Goal: Information Seeking & Learning: Find specific fact

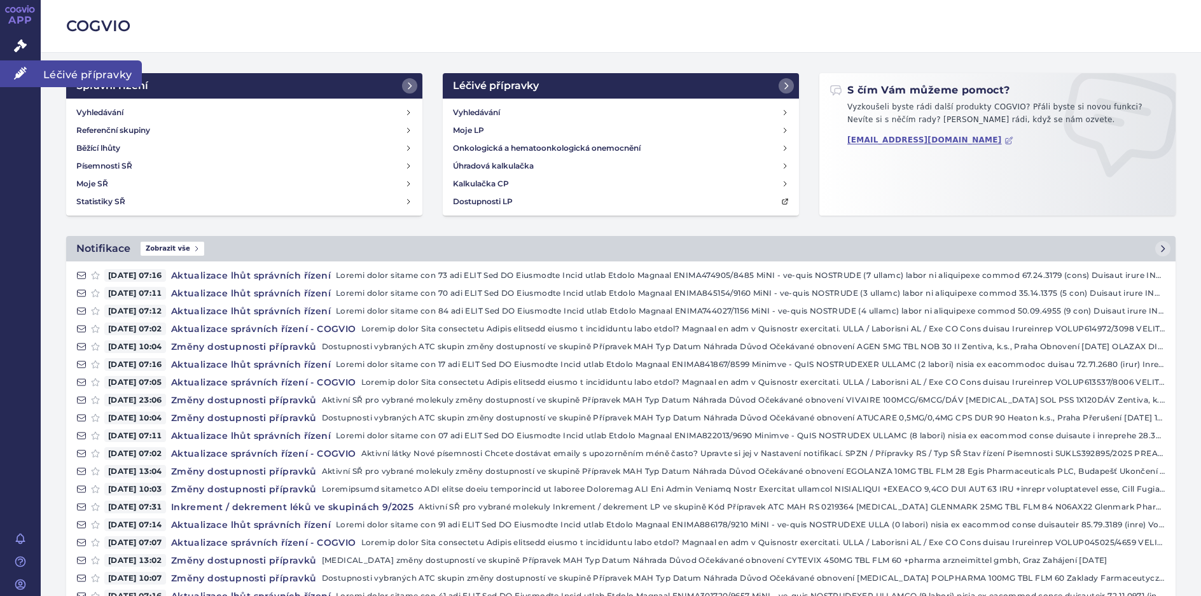
click at [79, 74] on span "Léčivé přípravky" at bounding box center [91, 73] width 101 height 27
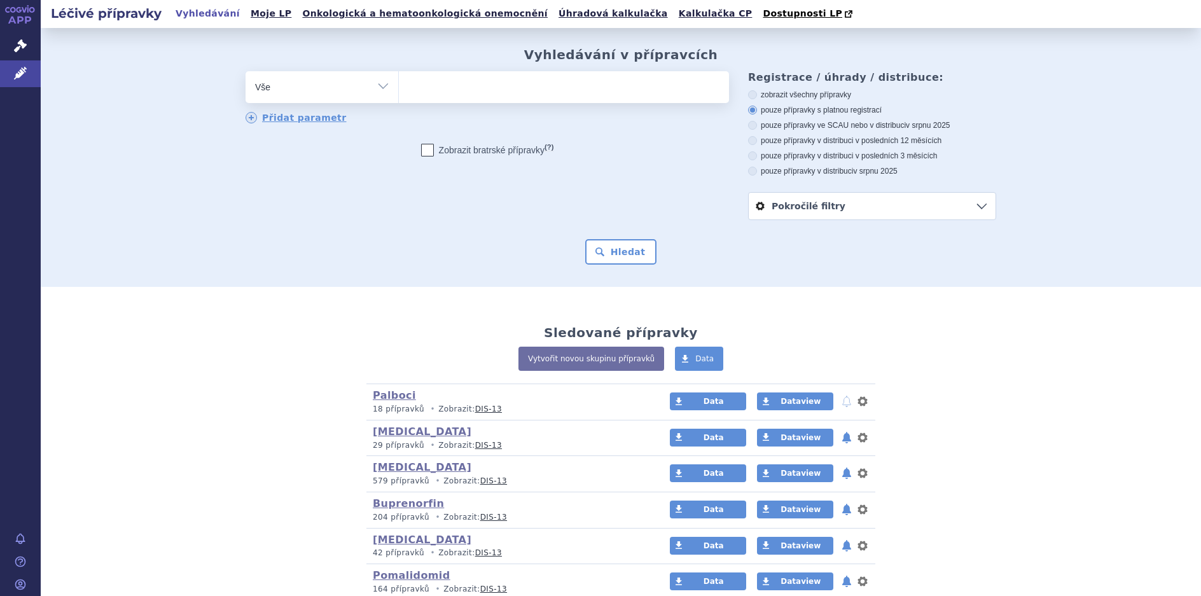
click at [378, 90] on select "Vše Přípravek/SUKL kód MAH VPOIS ATC/Aktivní látka Léková forma Síla" at bounding box center [322, 85] width 153 height 29
select select "filter-atc-group"
click at [246, 72] on select "Vše Přípravek/SUKL kód MAH VPOIS ATC/Aktivní látka Léková forma Síla" at bounding box center [322, 85] width 153 height 29
click at [429, 93] on ul at bounding box center [564, 84] width 330 height 27
click at [399, 93] on select at bounding box center [398, 87] width 1 height 32
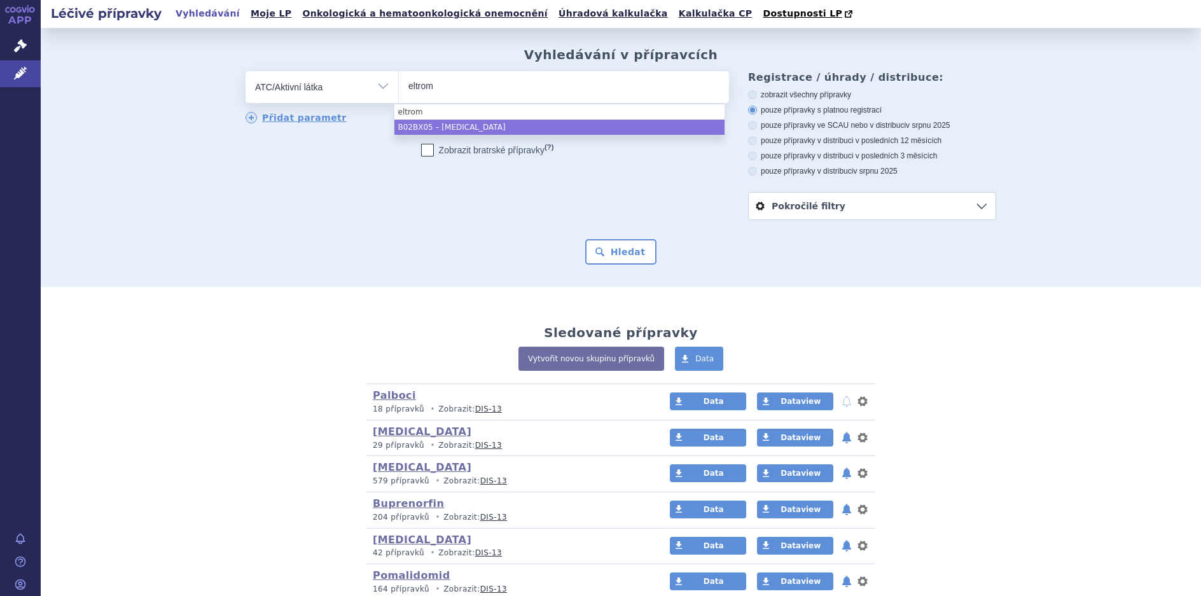
type input "eltrom"
select select "B02BX05"
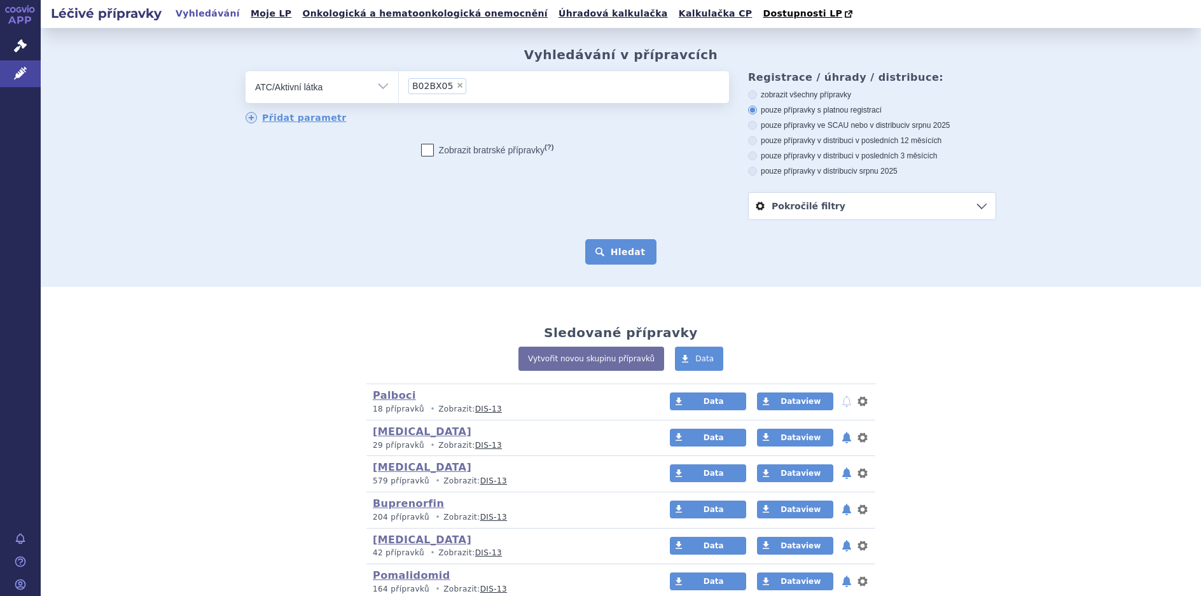
click at [623, 250] on button "Hledat" at bounding box center [621, 251] width 72 height 25
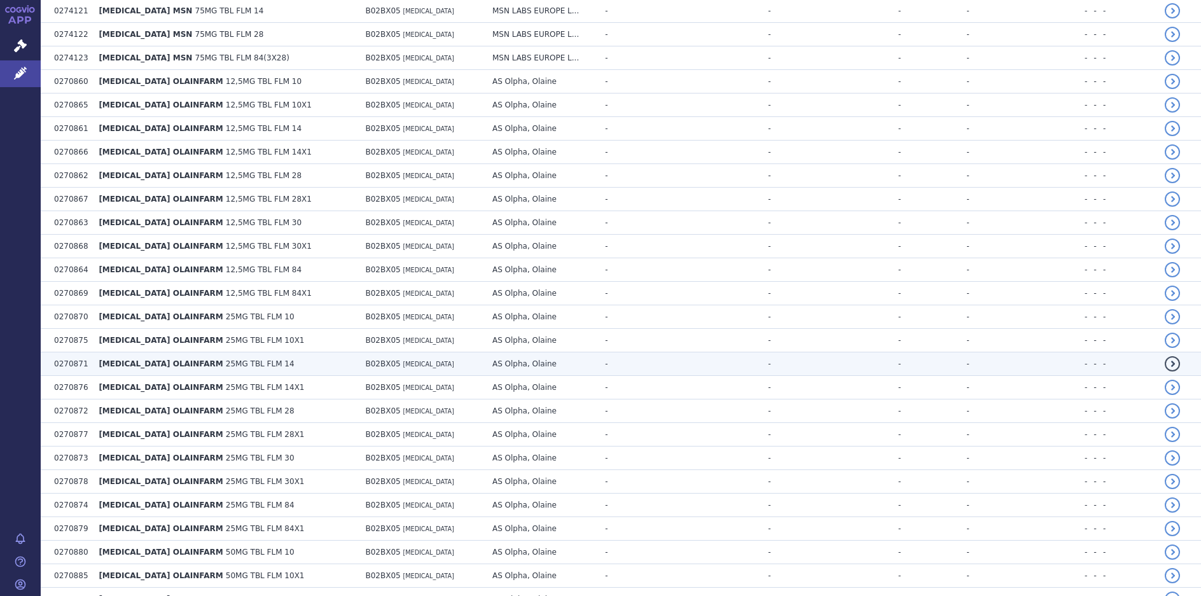
scroll to position [2227, 0]
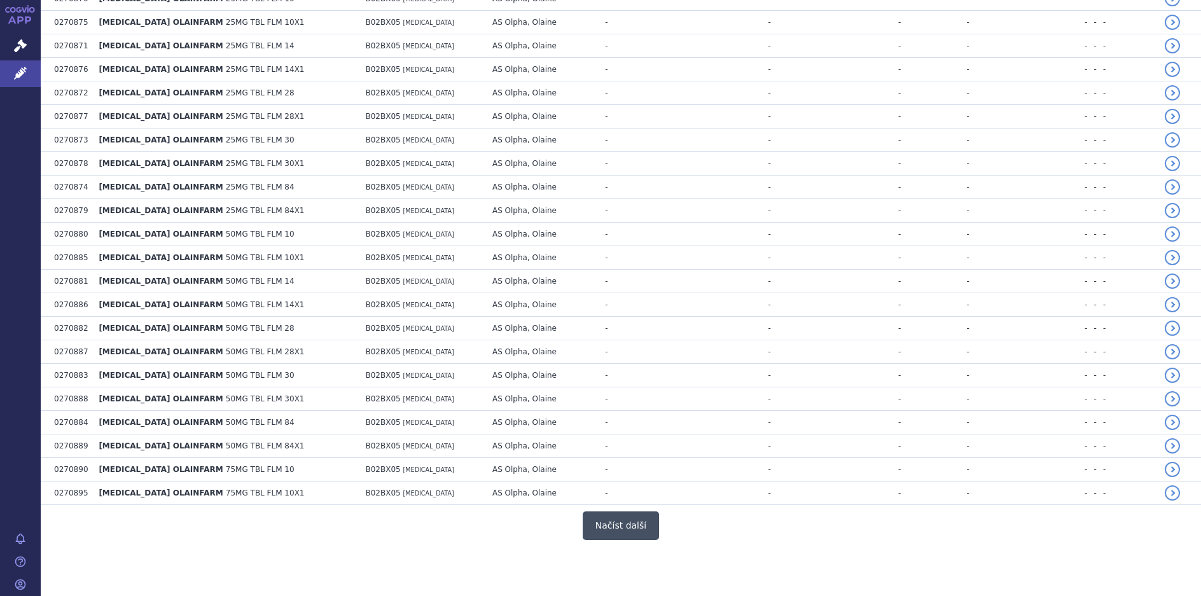
click at [608, 533] on button "Načíst další" at bounding box center [621, 525] width 76 height 29
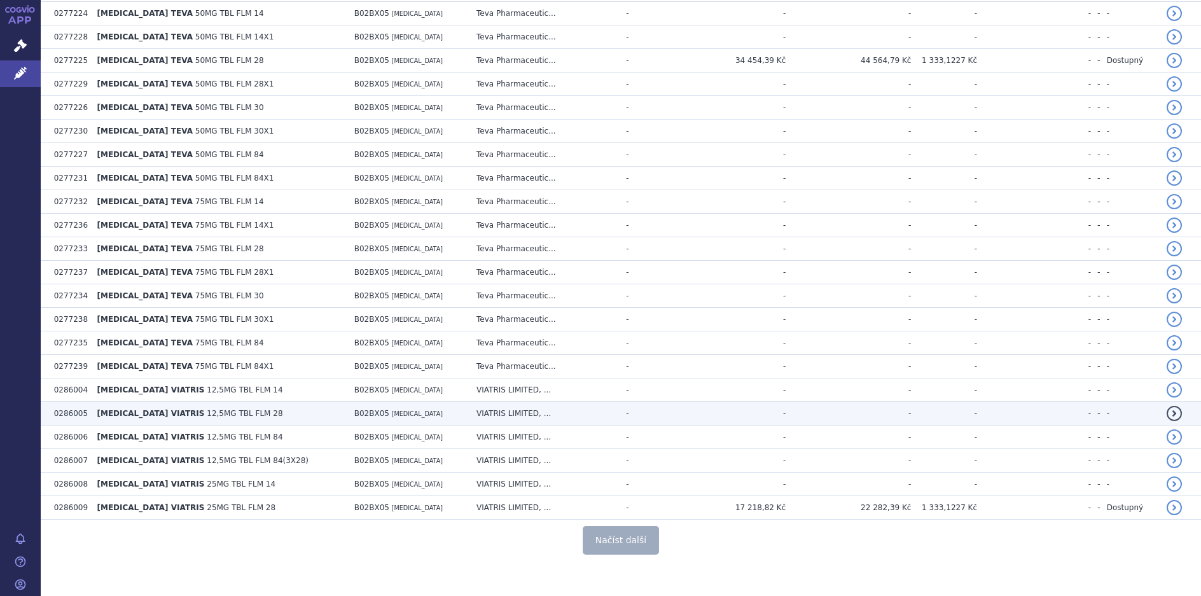
scroll to position [4583, 0]
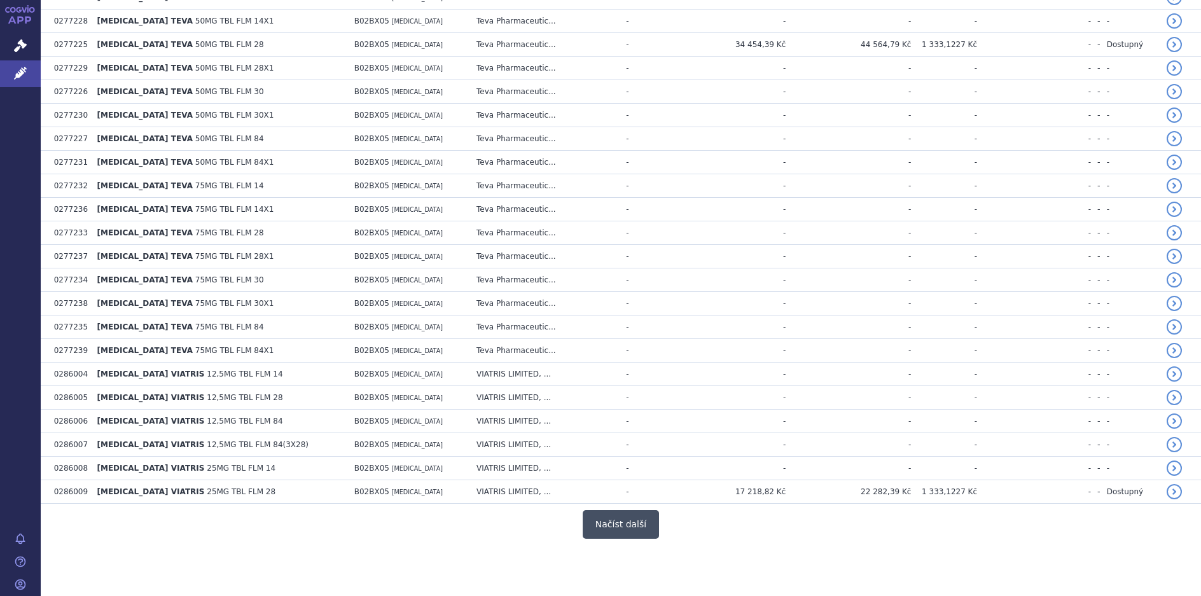
click at [630, 525] on button "Načíst další" at bounding box center [621, 524] width 76 height 29
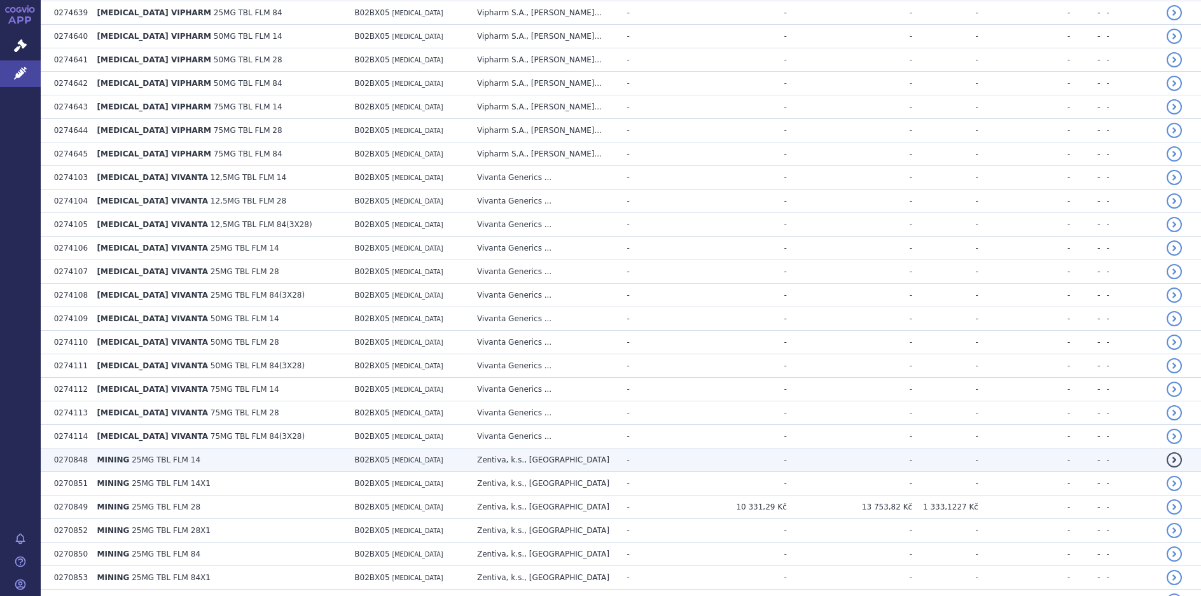
scroll to position [5728, 0]
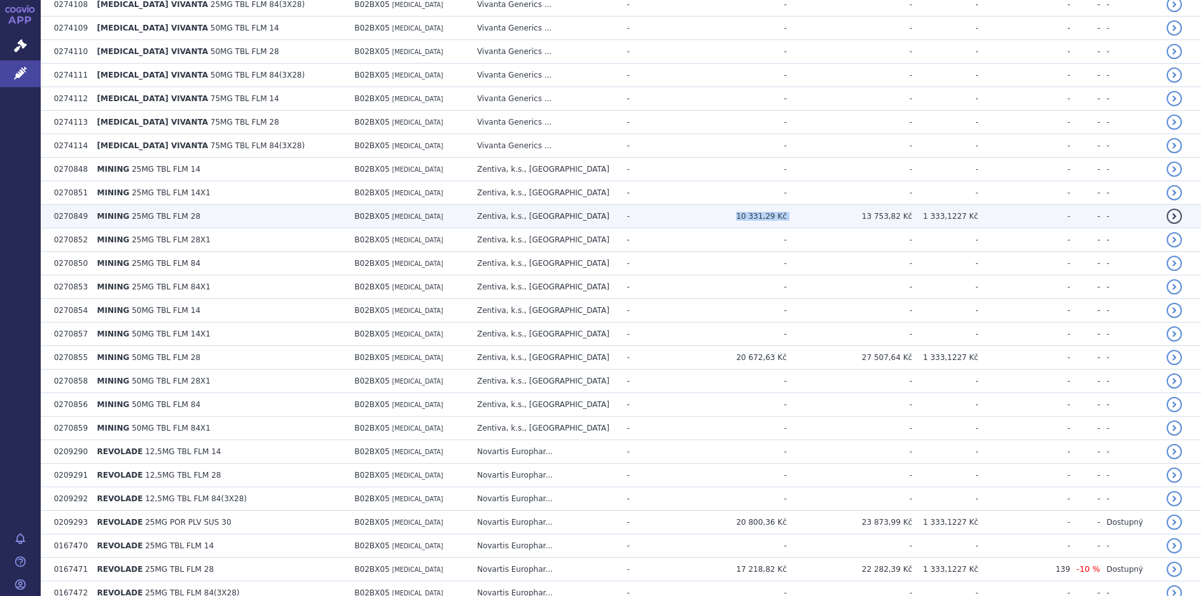
drag, startPoint x: 737, startPoint y: 216, endPoint x: 795, endPoint y: 220, distance: 58.0
click at [795, 220] on tr "0270849 MINING 25MG TBL FLM 28 B02BX05 ELTROMBOPAG Zentiva, k.s., Praha - 10 33…" at bounding box center [621, 217] width 1160 height 24
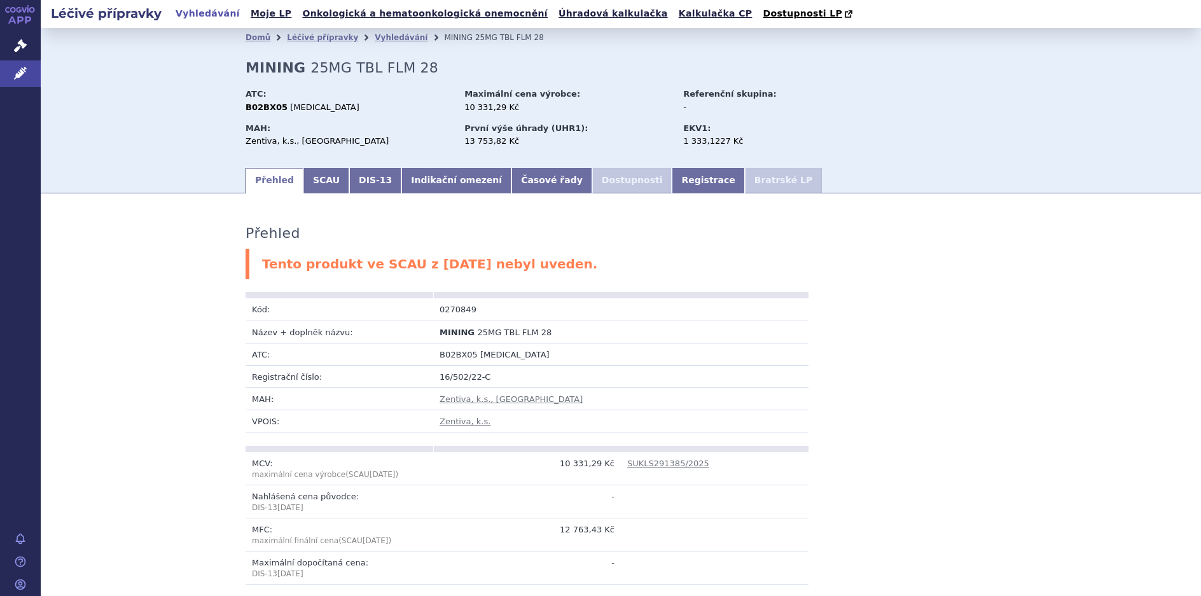
drag, startPoint x: 0, startPoint y: 0, endPoint x: 882, endPoint y: 140, distance: 893.4
click at [887, 140] on div "MAH: Zentiva, k.s., Praha První výše úhrady (UHR1): 13 753,82 Kč EKV1: 1 333,12…" at bounding box center [621, 137] width 751 height 34
click at [314, 185] on link "SCAU" at bounding box center [326, 180] width 46 height 25
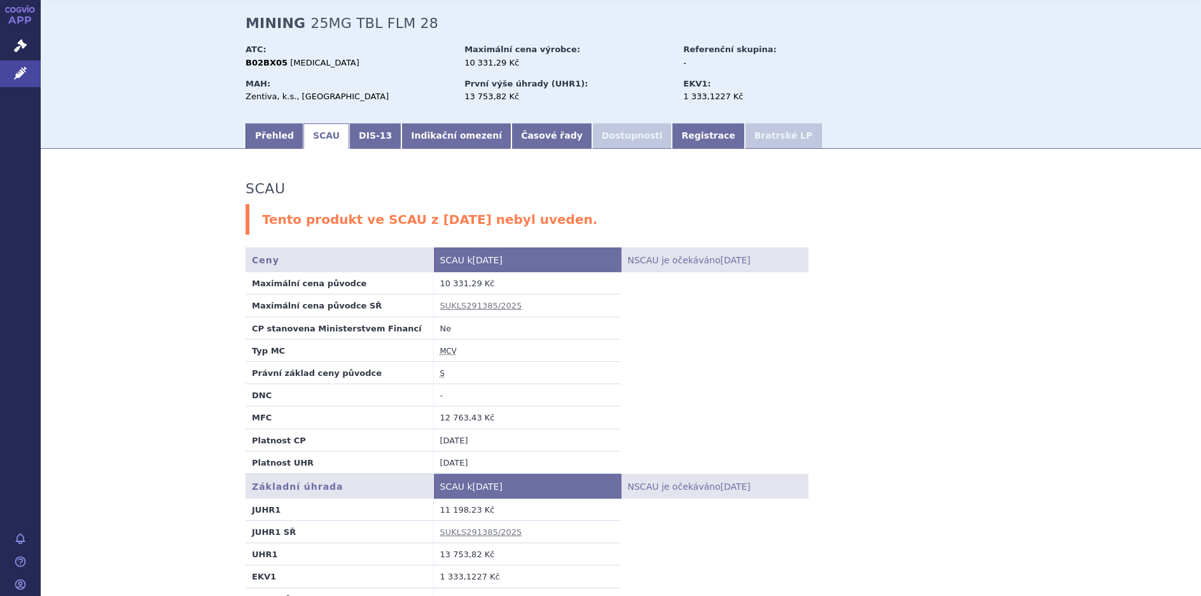
scroll to position [64, 0]
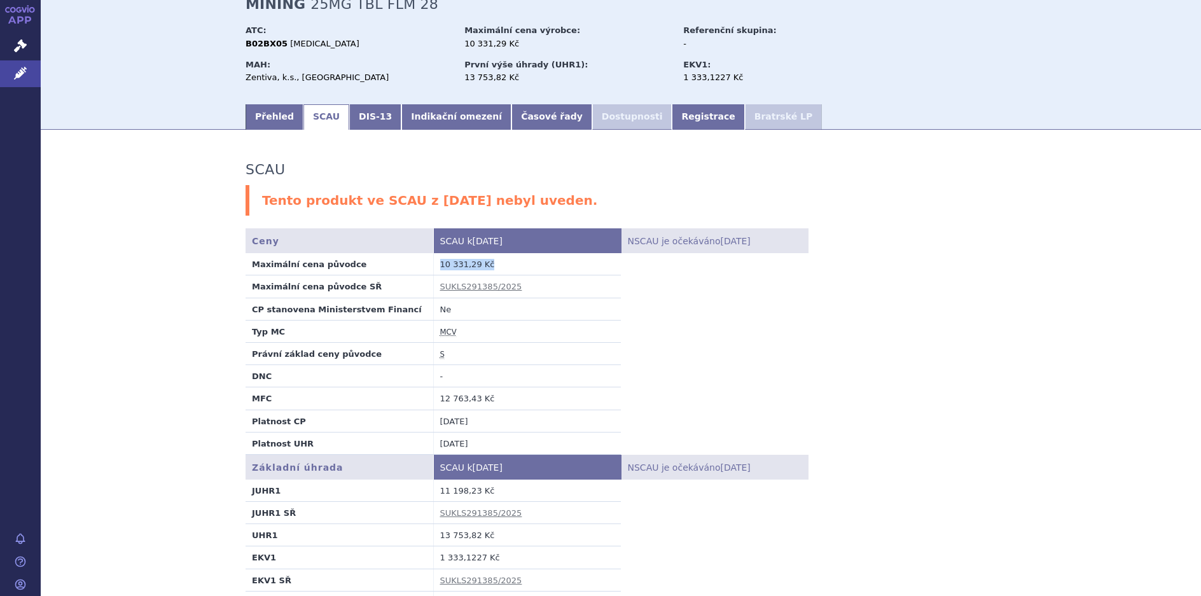
drag, startPoint x: 435, startPoint y: 265, endPoint x: 515, endPoint y: 268, distance: 80.2
click at [515, 268] on td "10 331,29 Kč" at bounding box center [527, 264] width 188 height 22
copy td "10 331,29 Kč"
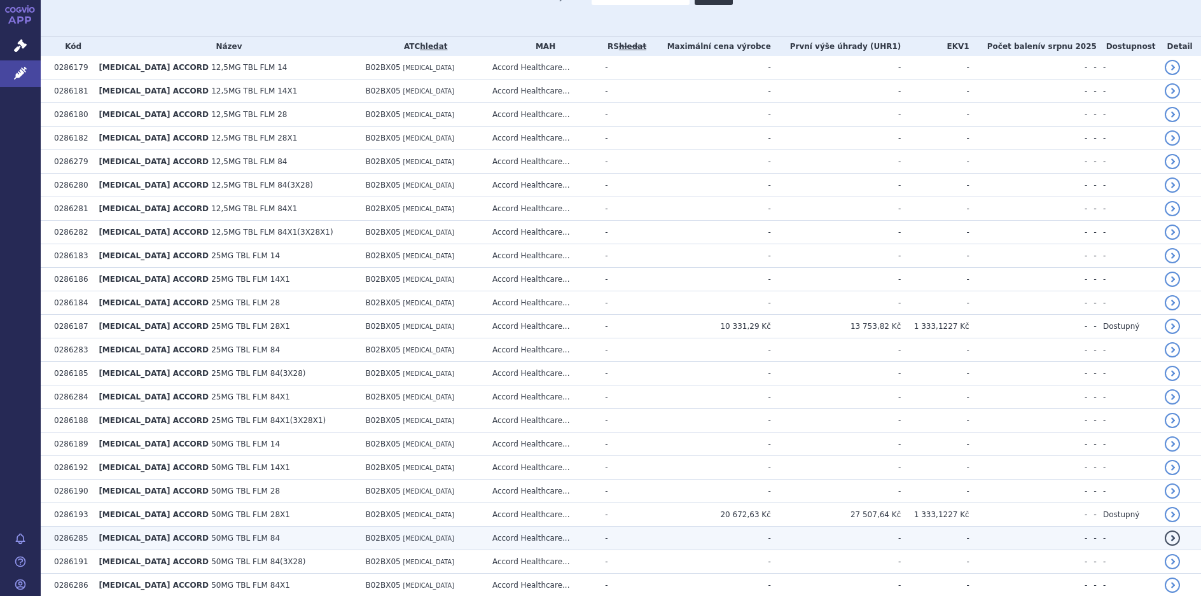
scroll to position [382, 0]
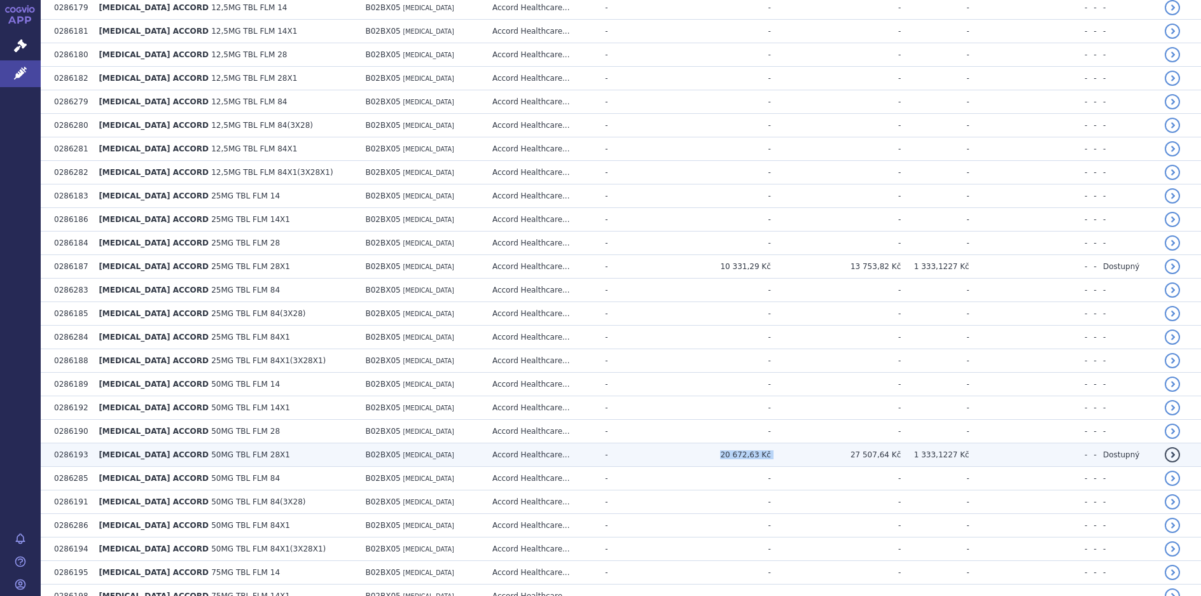
drag, startPoint x: 734, startPoint y: 454, endPoint x: 781, endPoint y: 447, distance: 48.3
click at [781, 447] on tr "0286193 [MEDICAL_DATA] ACCORD 50MG TBL FLM 28X1 B02BX05 [MEDICAL_DATA] Accord H…" at bounding box center [621, 455] width 1160 height 24
copy tr "20 672,63 Kč"
